Goal: Navigation & Orientation: Find specific page/section

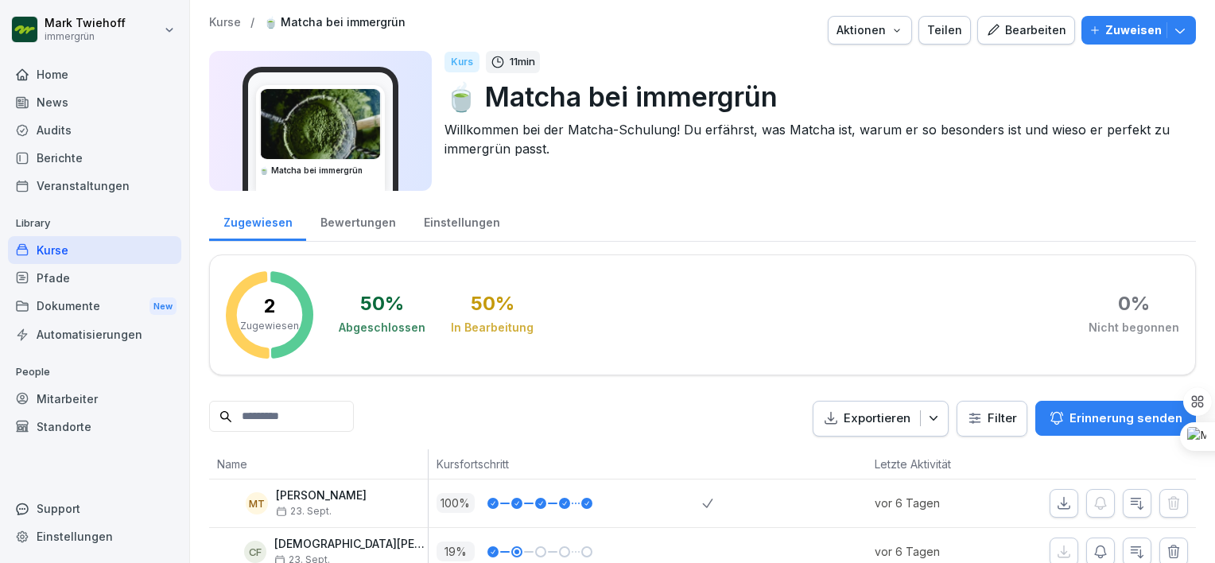
click at [71, 249] on div "Kurse" at bounding box center [94, 250] width 173 height 28
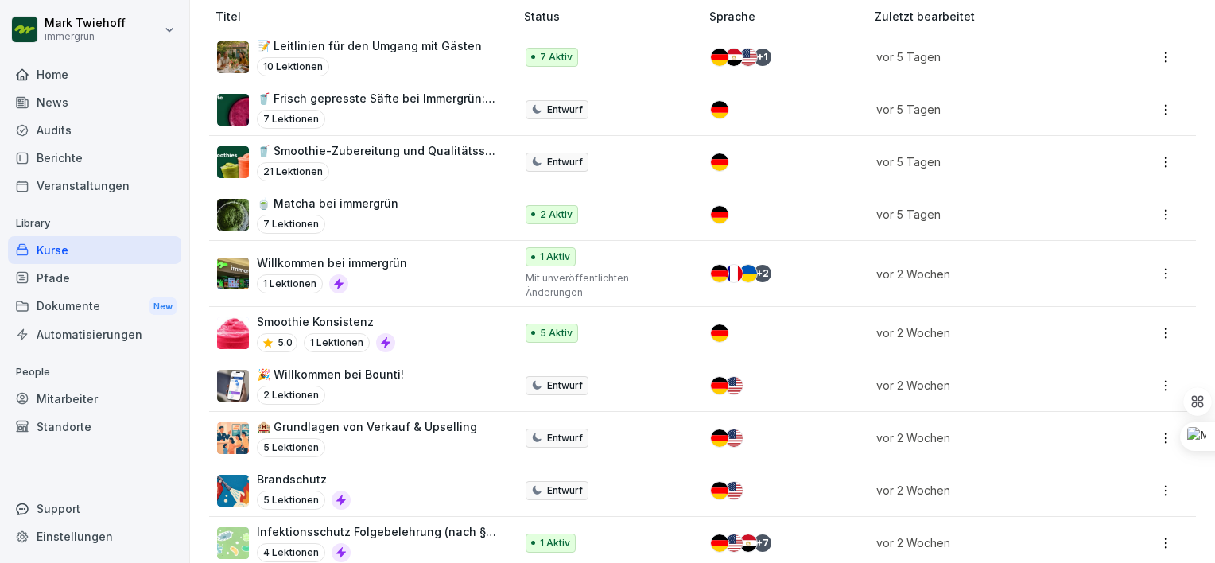
scroll to position [229, 0]
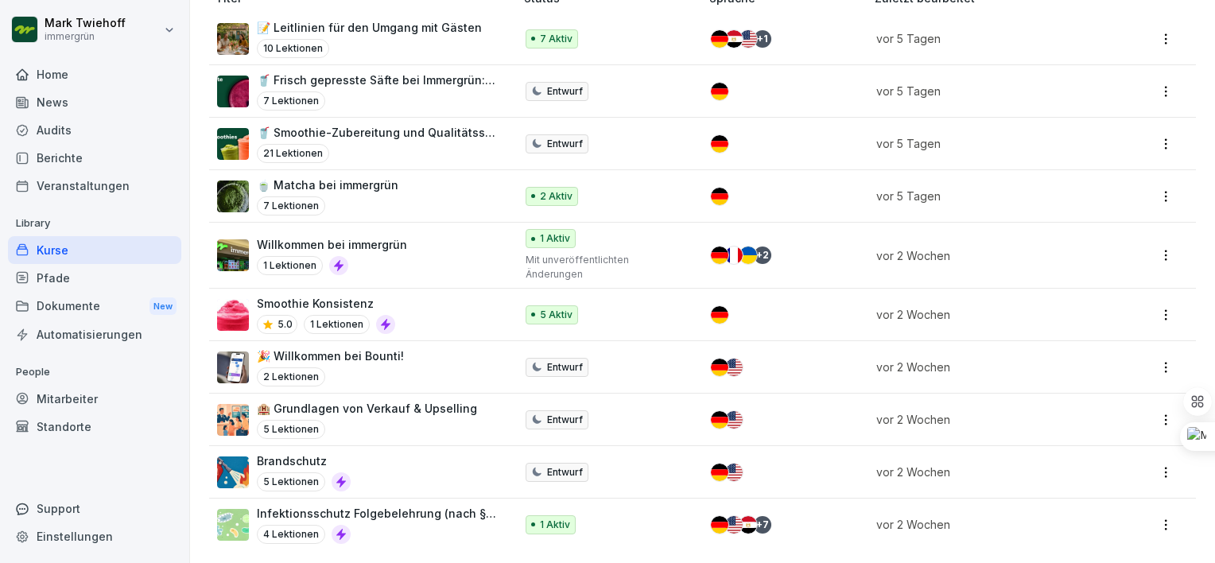
click at [62, 276] on div "Pfade" at bounding box center [94, 278] width 173 height 28
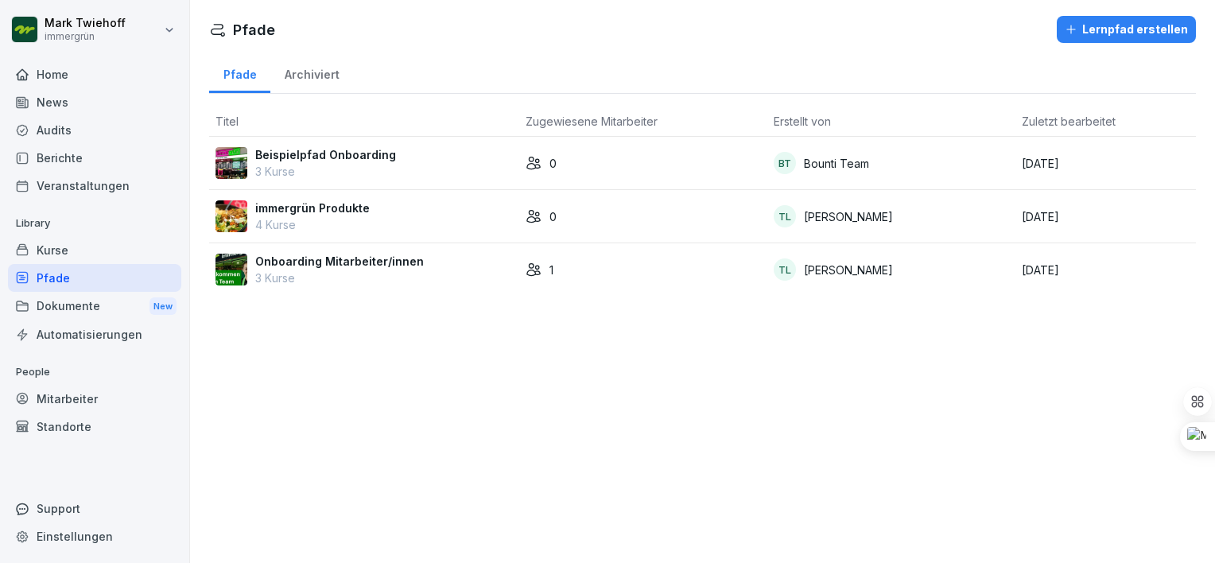
click at [61, 243] on div "Kurse" at bounding box center [94, 250] width 173 height 28
